Goal: Transaction & Acquisition: Download file/media

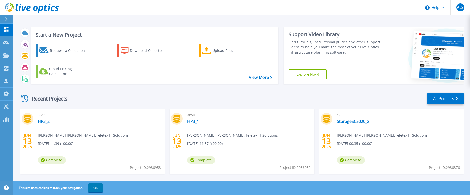
click at [97, 188] on button "OK" at bounding box center [96, 187] width 14 height 9
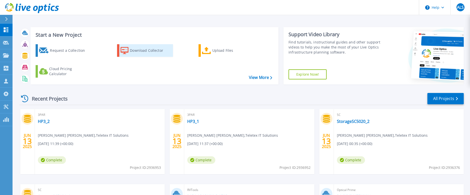
click at [140, 51] on div "Download Collector" at bounding box center [150, 50] width 40 height 10
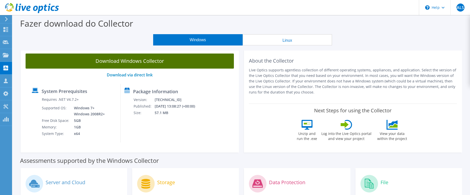
click at [162, 63] on link "Download Windows Collector" at bounding box center [130, 60] width 208 height 15
